Goal: Transaction & Acquisition: Purchase product/service

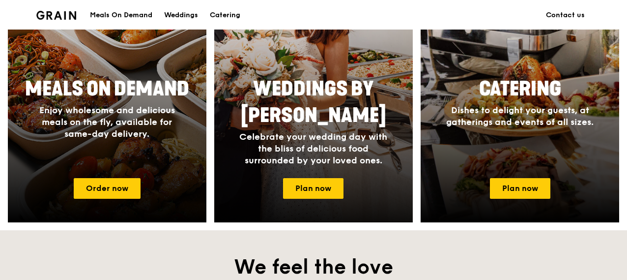
scroll to position [393, 0]
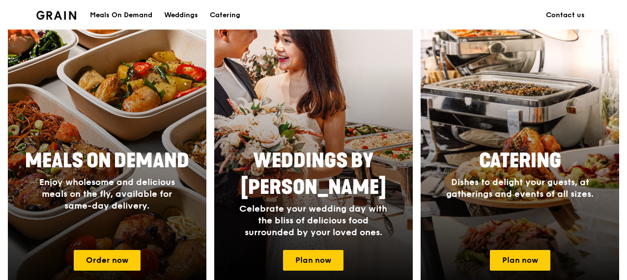
click at [192, 130] on div at bounding box center [107, 151] width 218 height 315
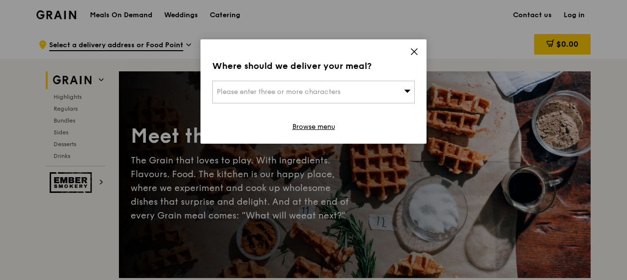
click at [416, 49] on icon at bounding box center [414, 51] width 9 height 9
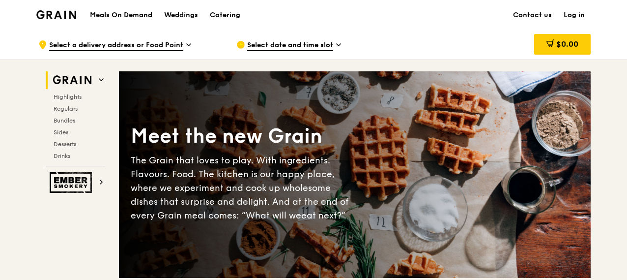
click at [130, 15] on h1 "Meals On Demand" at bounding box center [121, 15] width 62 height 10
click at [63, 18] on img at bounding box center [56, 14] width 40 height 9
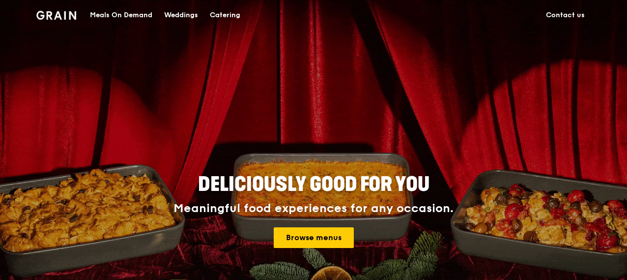
click at [234, 19] on div "Catering" at bounding box center [225, 14] width 30 height 29
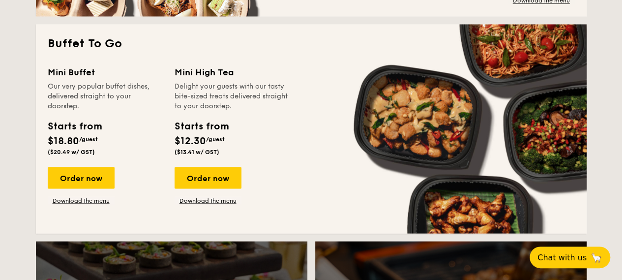
scroll to position [885, 0]
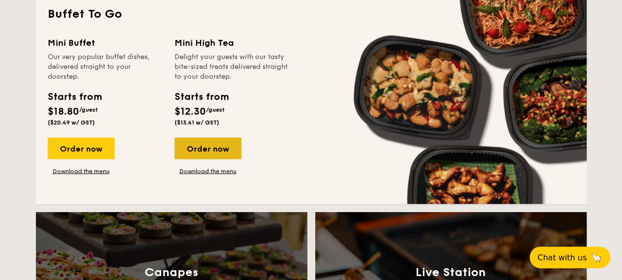
click at [206, 143] on div "Order now" at bounding box center [208, 148] width 67 height 22
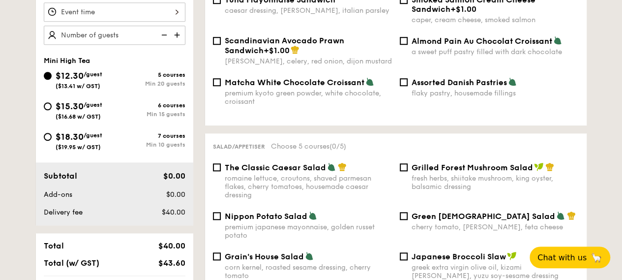
scroll to position [370, 0]
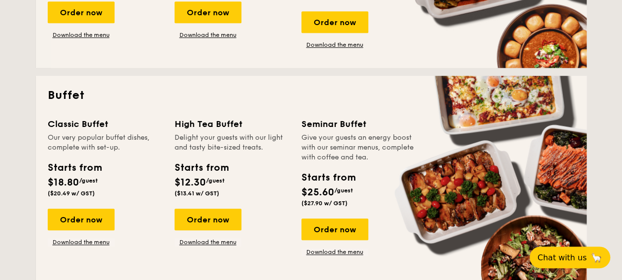
scroll to position [1960, 0]
